Goal: Transaction & Acquisition: Purchase product/service

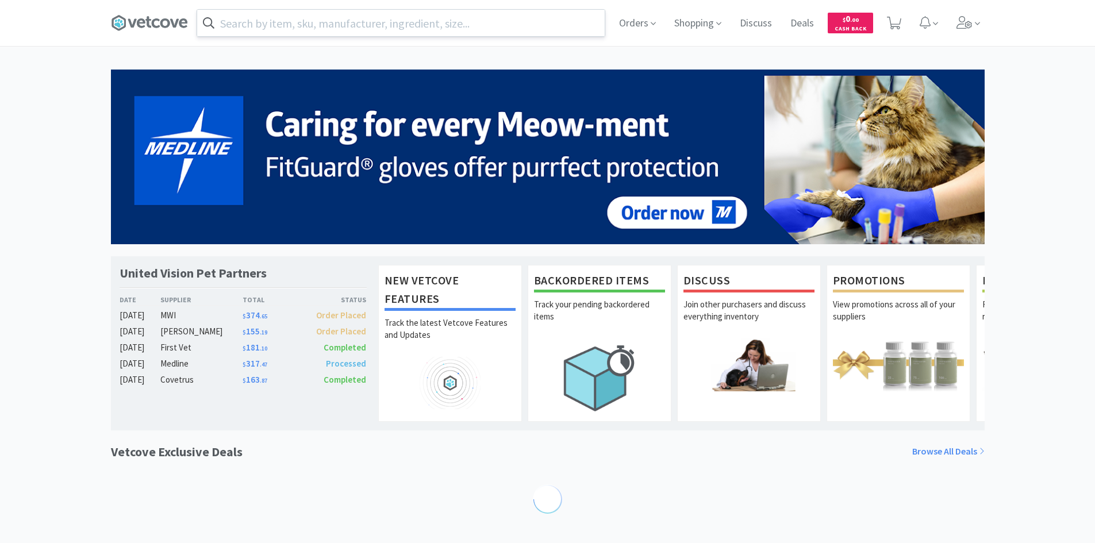
click at [241, 24] on input "text" at bounding box center [401, 23] width 408 height 26
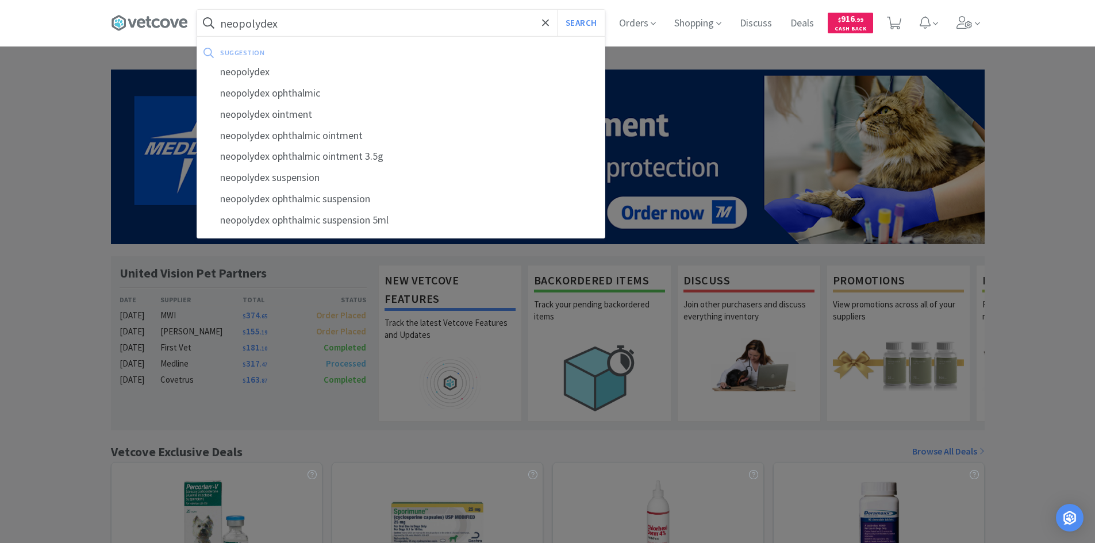
type input "neopolydex"
click at [557, 10] on button "Search" at bounding box center [581, 23] width 48 height 26
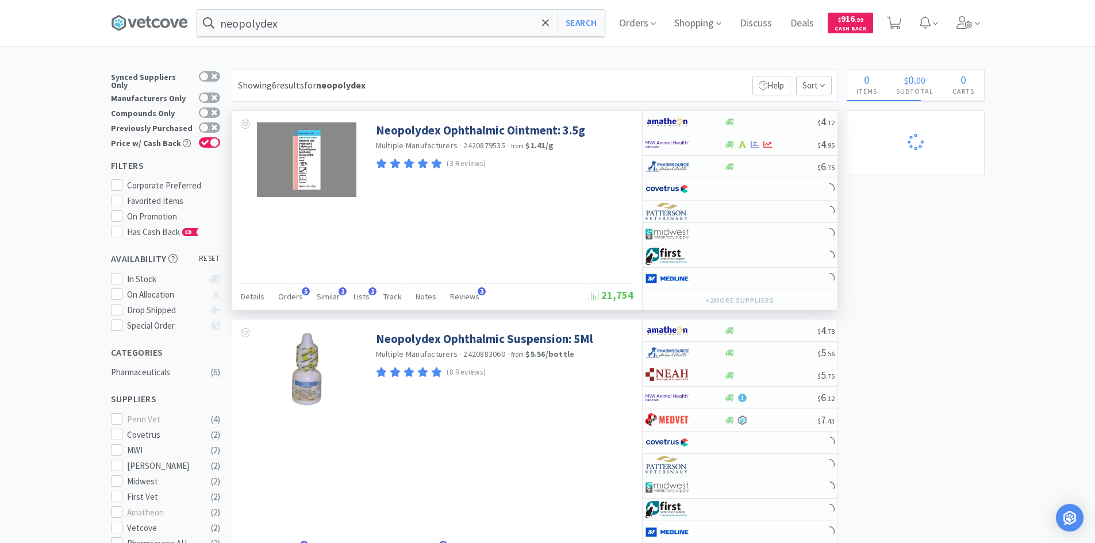
click at [302, 297] on div "Details Orders 5 Similar 1 Lists 1 Track Notes Reviews 3" at bounding box center [415, 298] width 348 height 22
click at [298, 299] on span "Orders" at bounding box center [290, 296] width 25 height 10
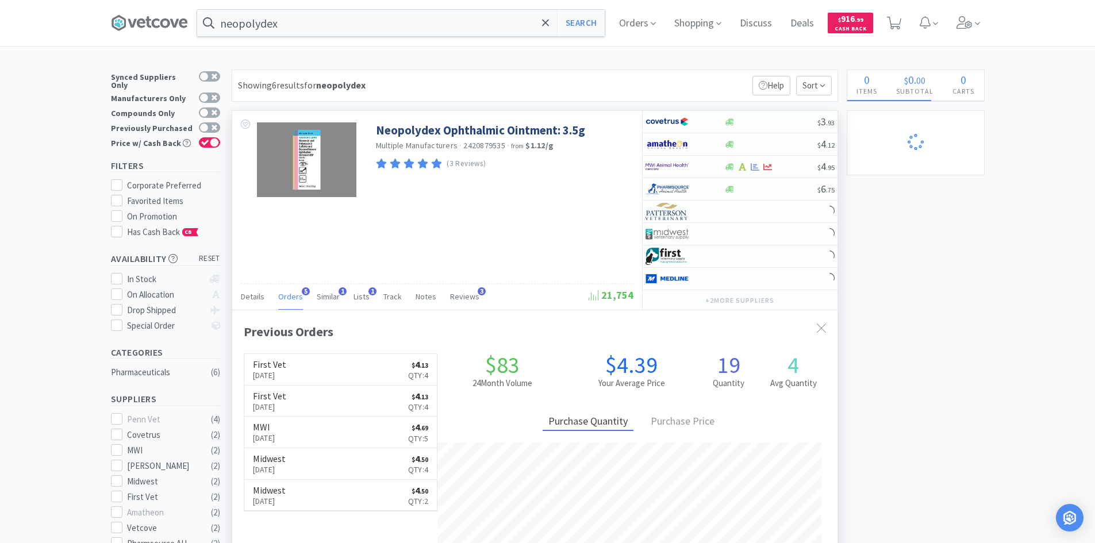
scroll to position [298, 605]
click at [290, 299] on span "Orders" at bounding box center [290, 296] width 25 height 10
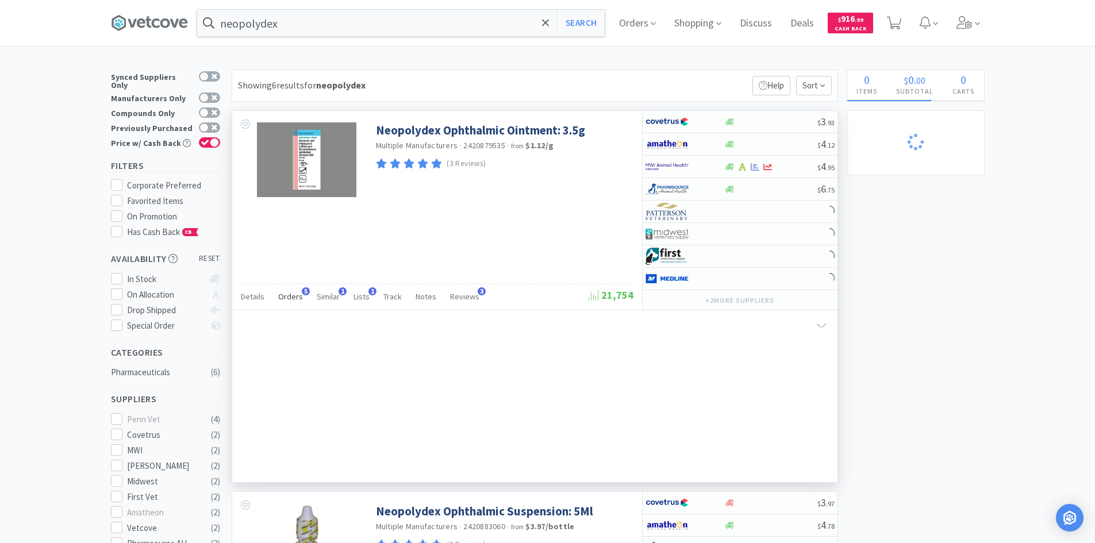
select select "100"
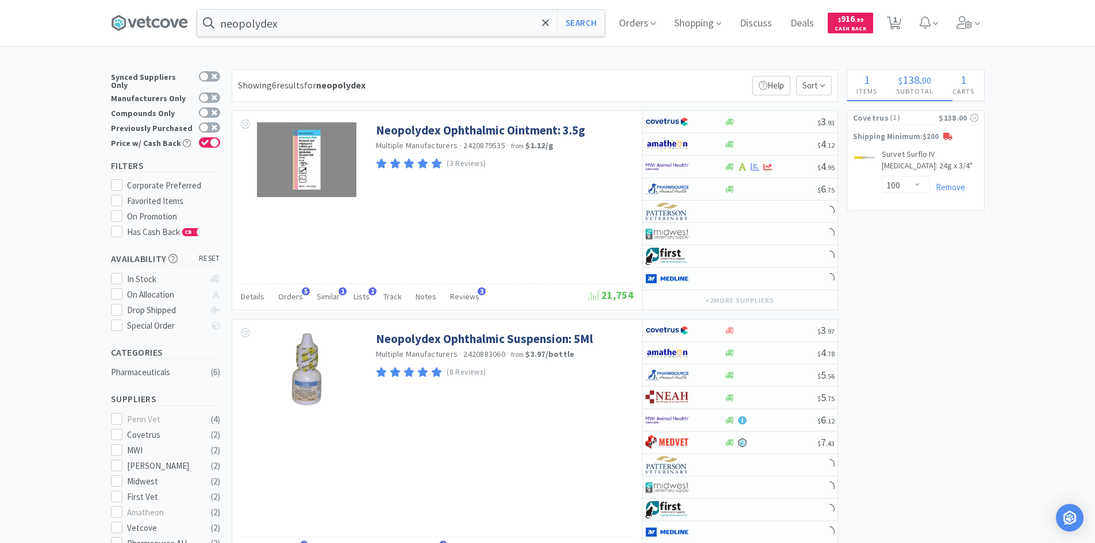
select select "2"
select select "6"
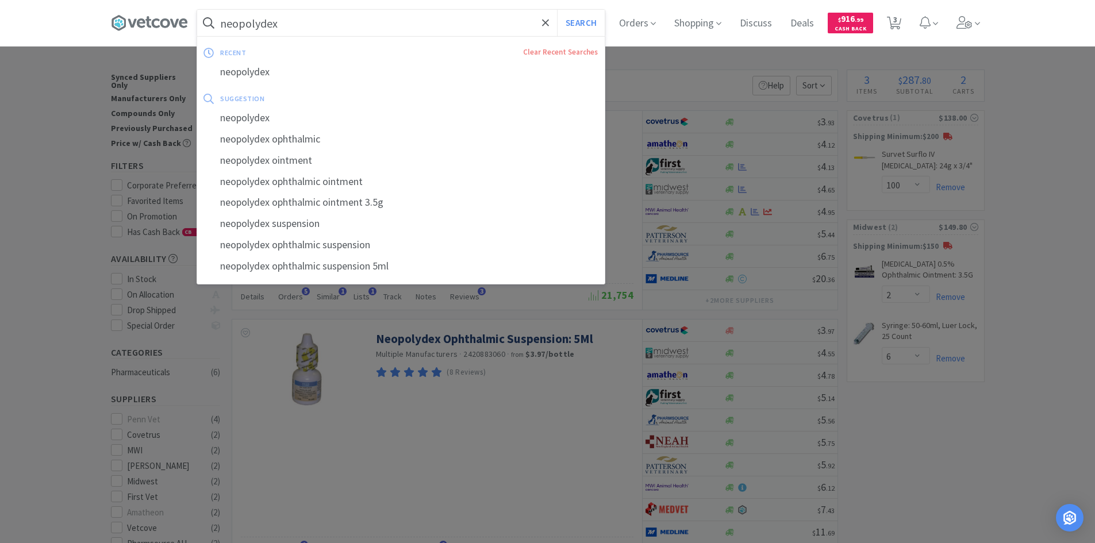
click at [368, 32] on input "neopolydex" at bounding box center [401, 23] width 408 height 26
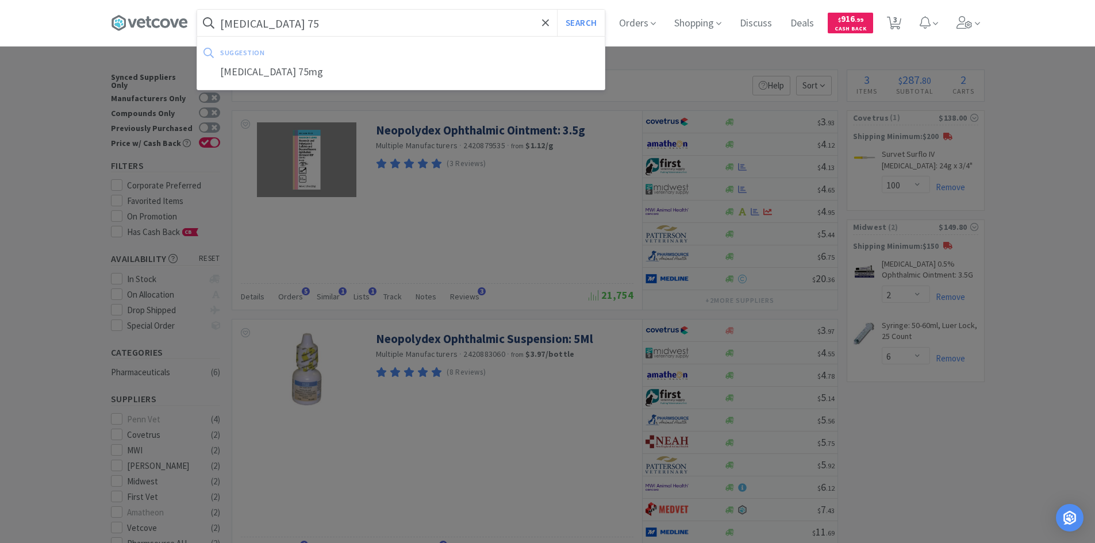
type input "[MEDICAL_DATA] 75"
click at [557, 10] on button "Search" at bounding box center [581, 23] width 48 height 26
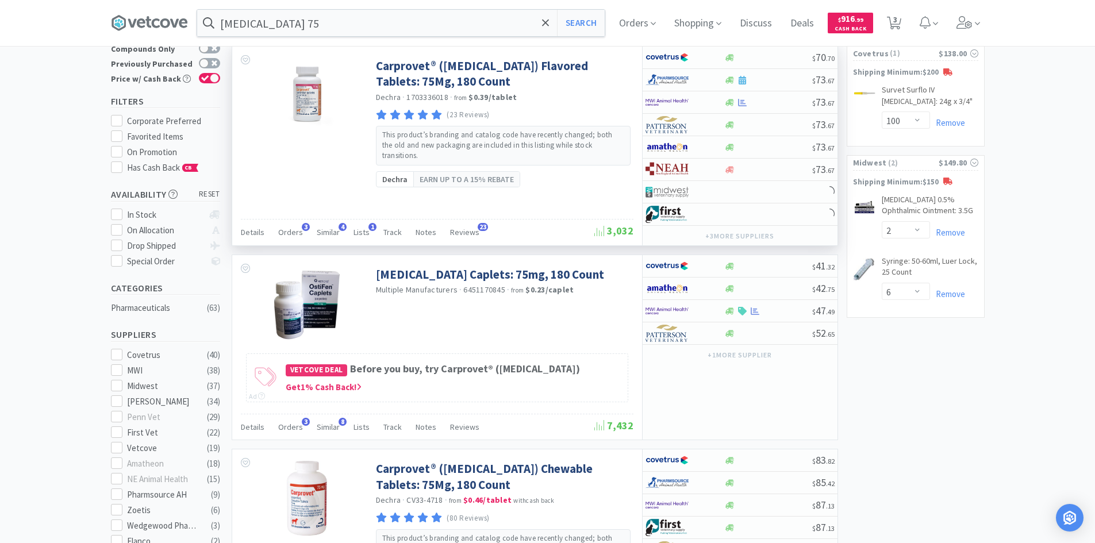
scroll to position [172, 0]
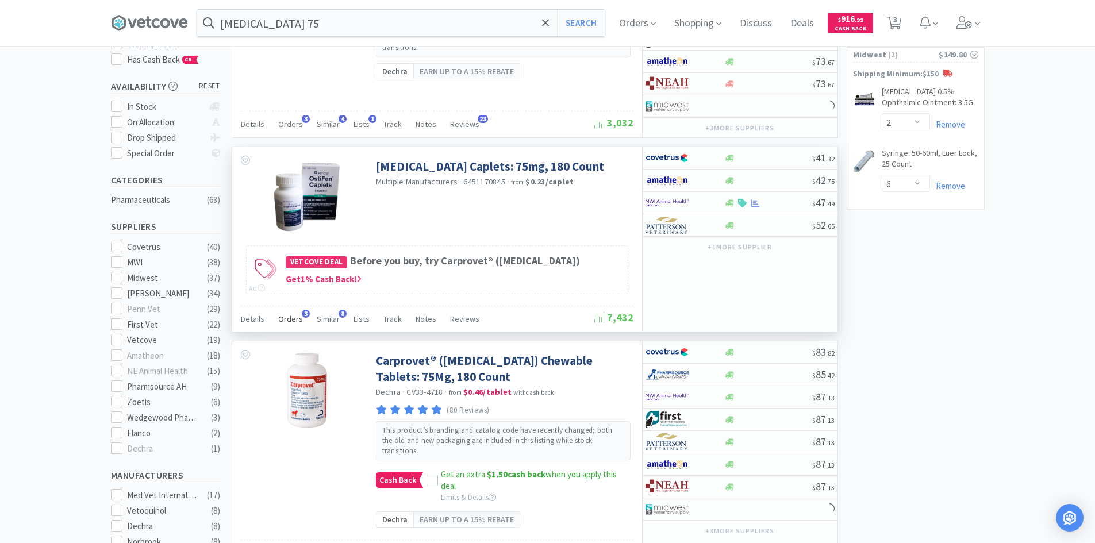
click at [280, 317] on span "Orders" at bounding box center [290, 319] width 25 height 10
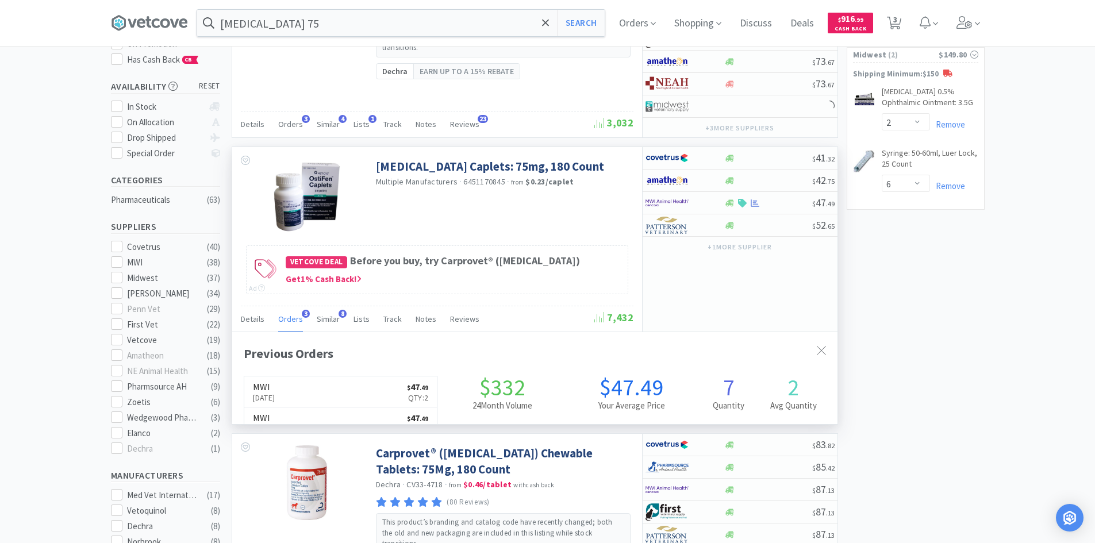
scroll to position [298, 605]
click at [285, 317] on span "Orders" at bounding box center [290, 319] width 25 height 10
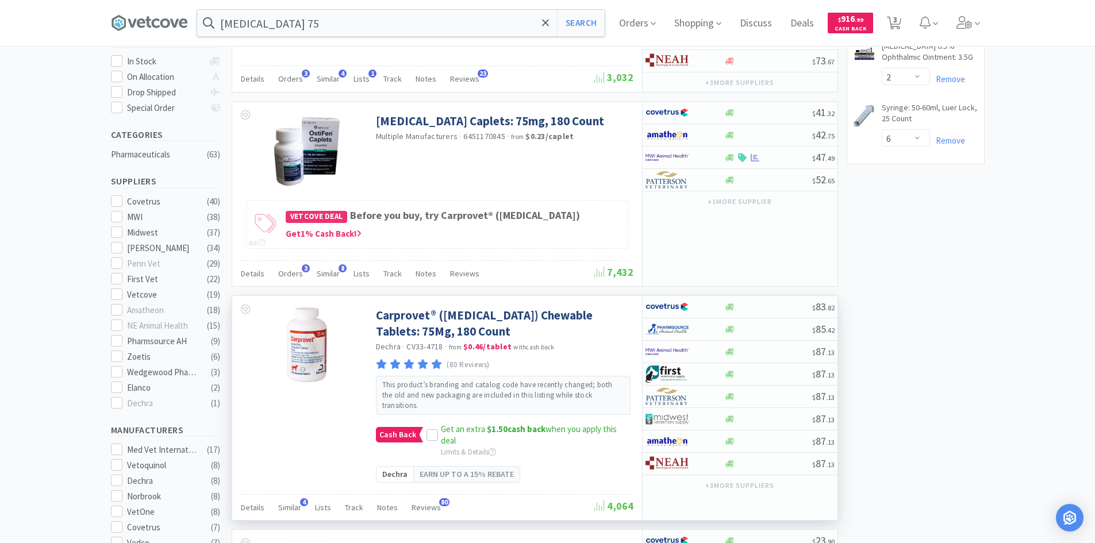
scroll to position [172, 0]
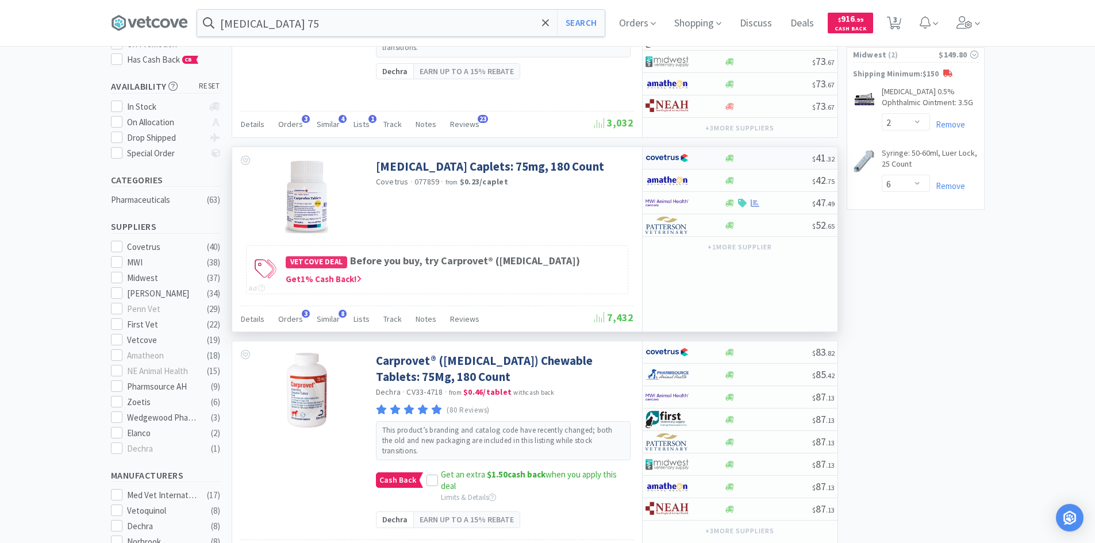
click at [706, 157] on div at bounding box center [677, 158] width 63 height 20
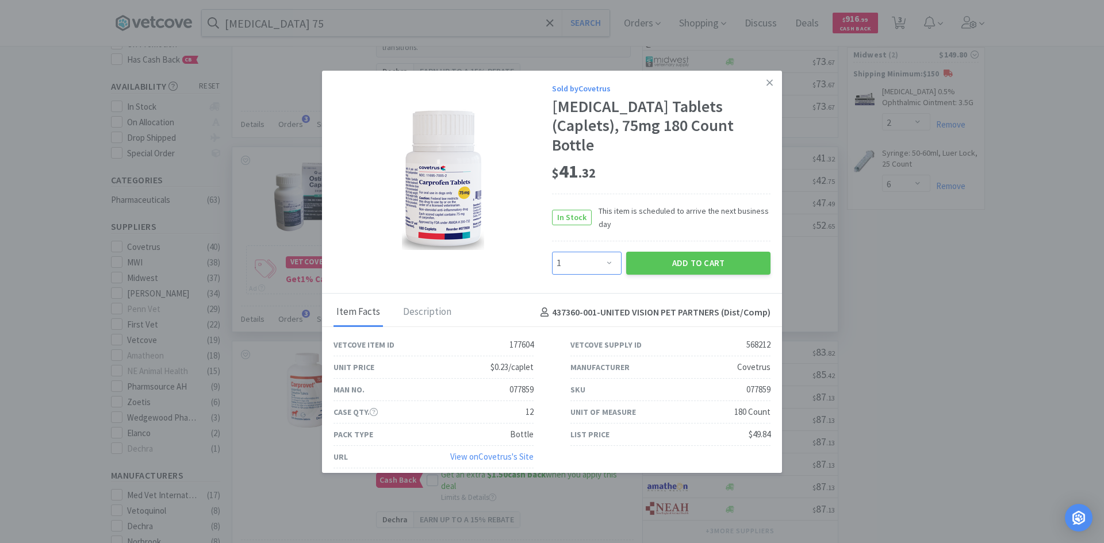
click at [587, 252] on select "Enter Quantity 1 2 3 4 5 6 7 8 9 10 11 12 13 14 15 16 17 18 19 20 Enter Quantity" at bounding box center [587, 263] width 70 height 23
select select "2"
click at [552, 252] on select "Enter Quantity 1 2 3 4 5 6 7 8 9 10 11 12 13 14 15 16 17 18 19 20 Enter Quantity" at bounding box center [587, 263] width 70 height 23
click at [656, 249] on div "Add to Cart" at bounding box center [698, 263] width 149 height 28
click at [660, 252] on button "Add to Cart" at bounding box center [698, 263] width 144 height 23
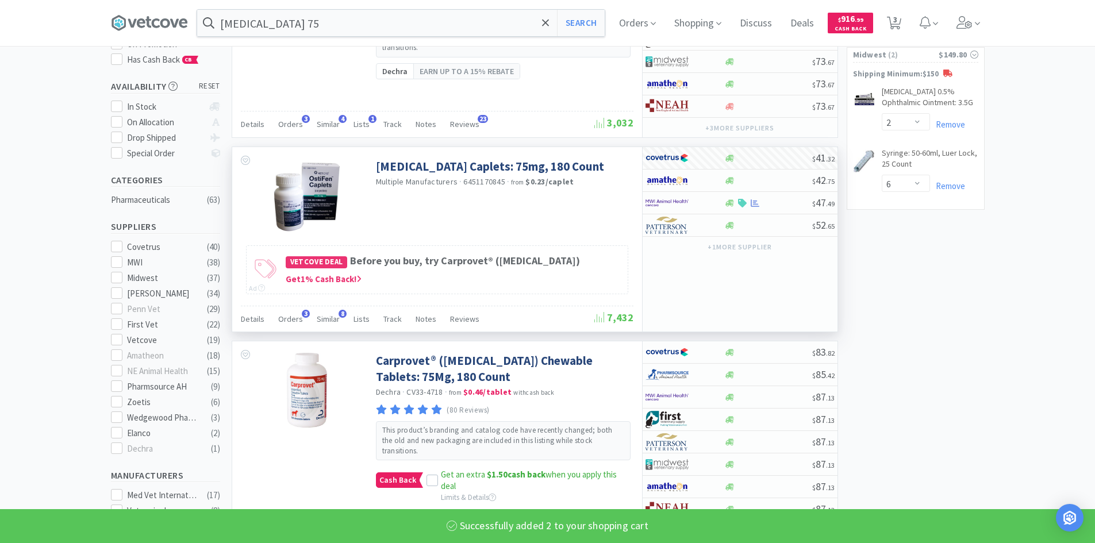
select select "2"
select select "100"
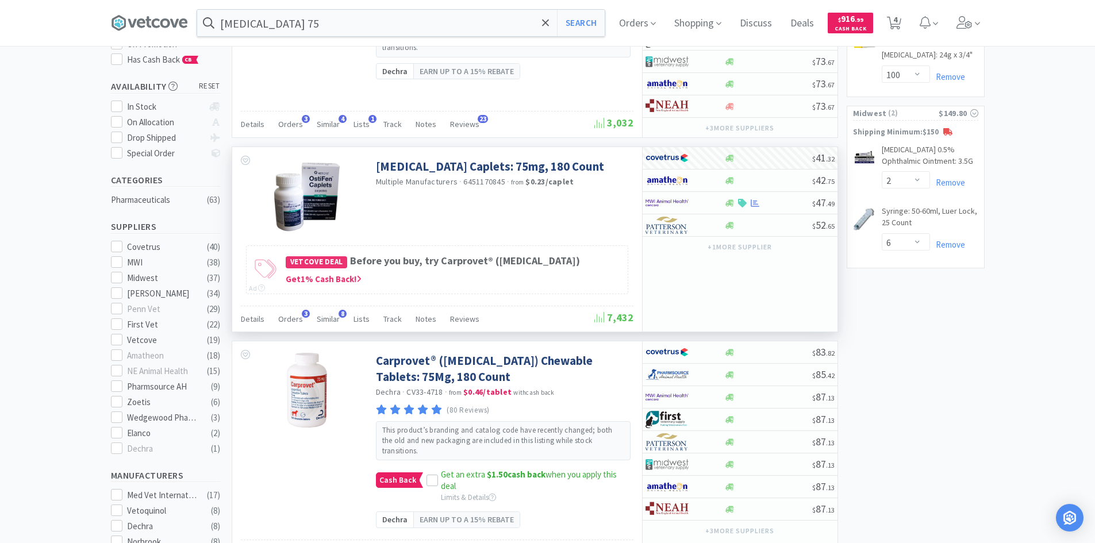
click at [461, 43] on div "[MEDICAL_DATA] 75 Search Orders Shopping Discuss Discuss Deals Deals $ 916 . 99…" at bounding box center [548, 23] width 874 height 46
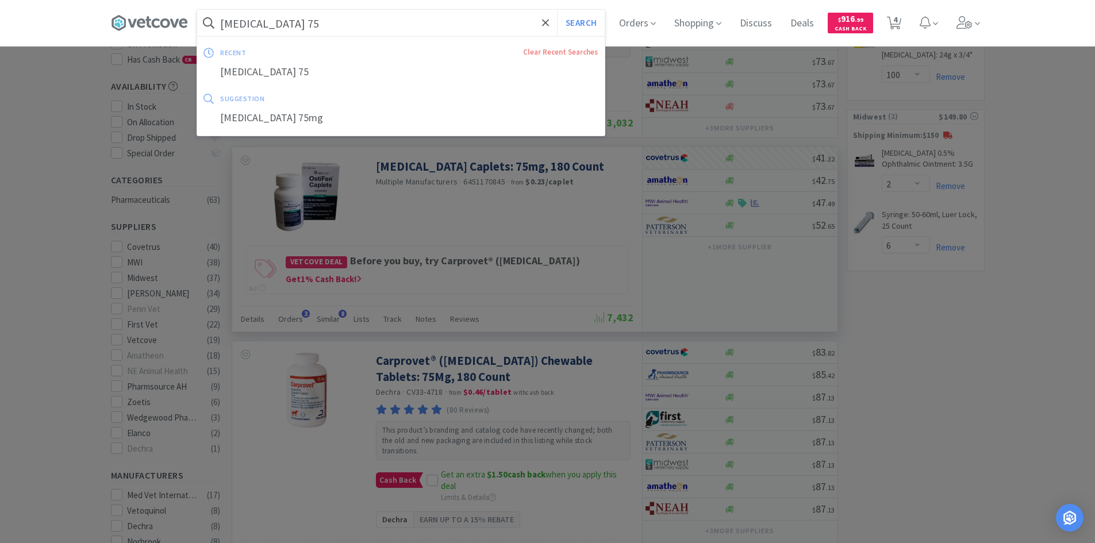
click at [445, 33] on input "[MEDICAL_DATA] 75" at bounding box center [401, 23] width 408 height 26
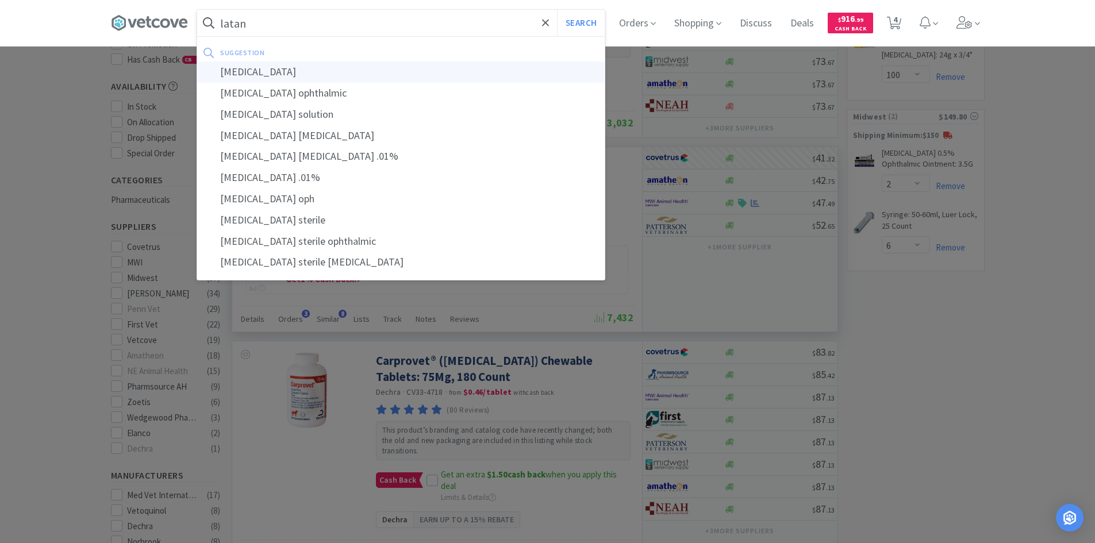
type input "[MEDICAL_DATA]"
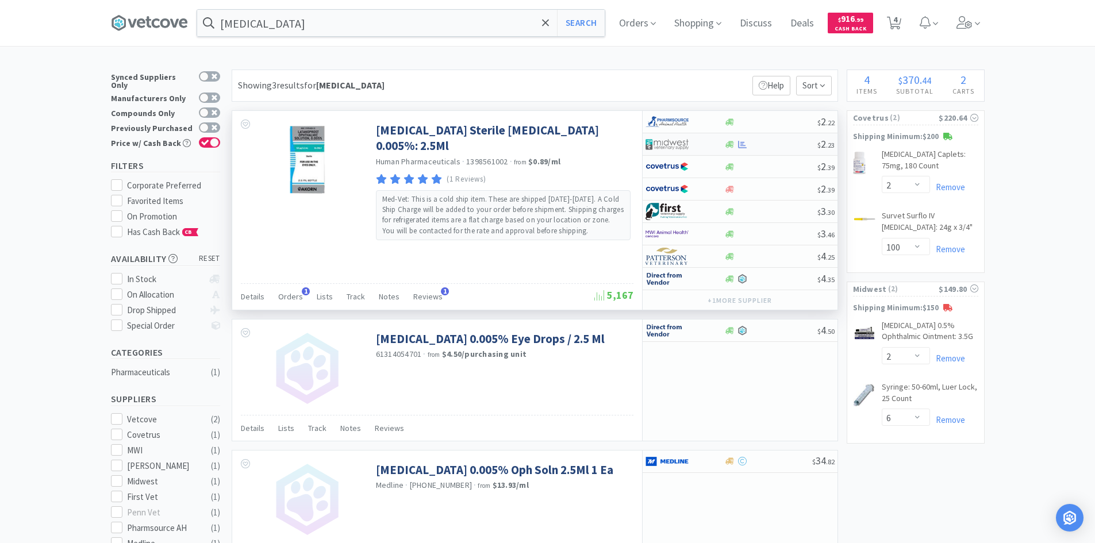
click at [776, 147] on div at bounding box center [770, 144] width 93 height 9
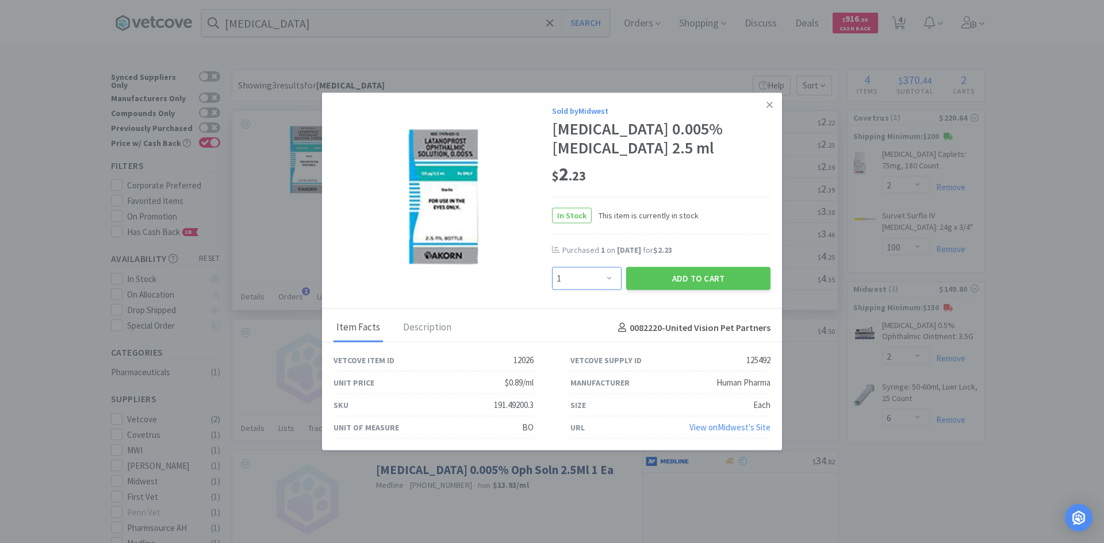
click at [610, 270] on select "Enter Quantity 1 2 3 4 5 6 7 8 9 10 11 12 13 14 15 16 17 18 19 20 Enter Quantity" at bounding box center [587, 278] width 70 height 23
select select "2"
click at [552, 267] on select "Enter Quantity 1 2 3 4 5 6 7 8 9 10 11 12 13 14 15 16 17 18 19 20 Enter Quantity" at bounding box center [587, 278] width 70 height 23
click at [701, 275] on button "Add to Cart" at bounding box center [698, 278] width 144 height 23
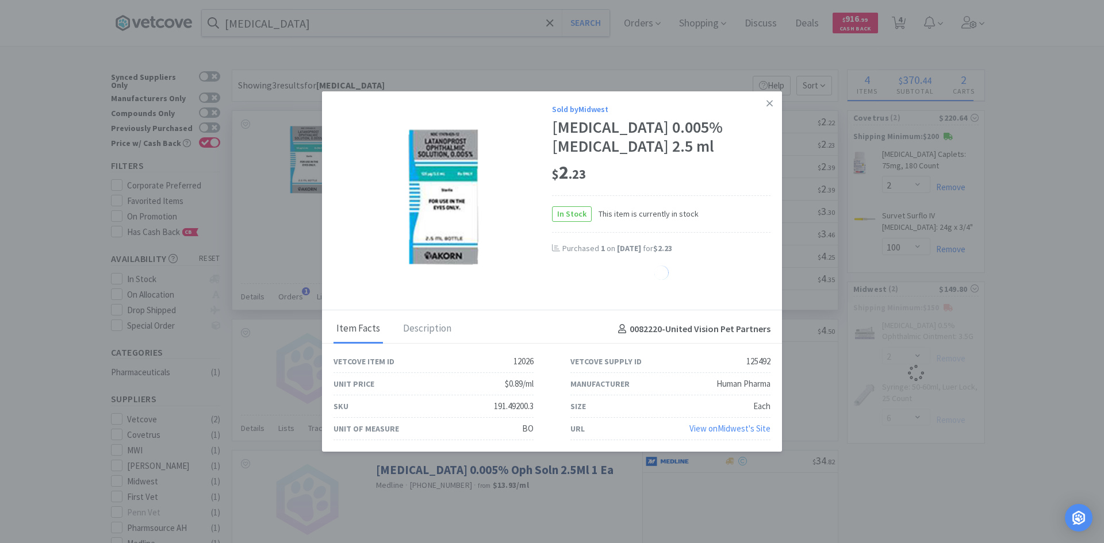
select select "2"
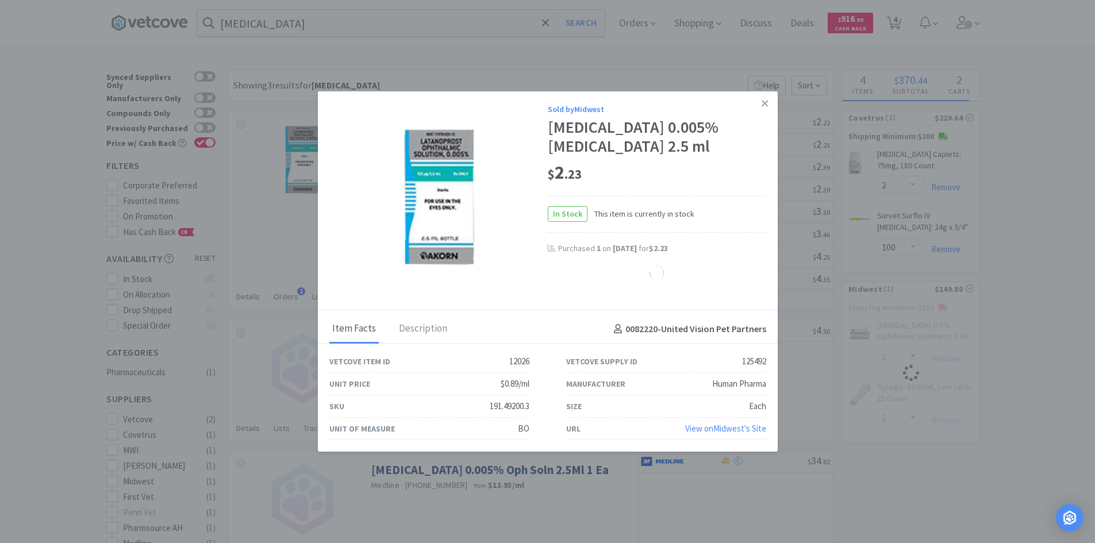
select select "6"
